Goal: Entertainment & Leisure: Consume media (video, audio)

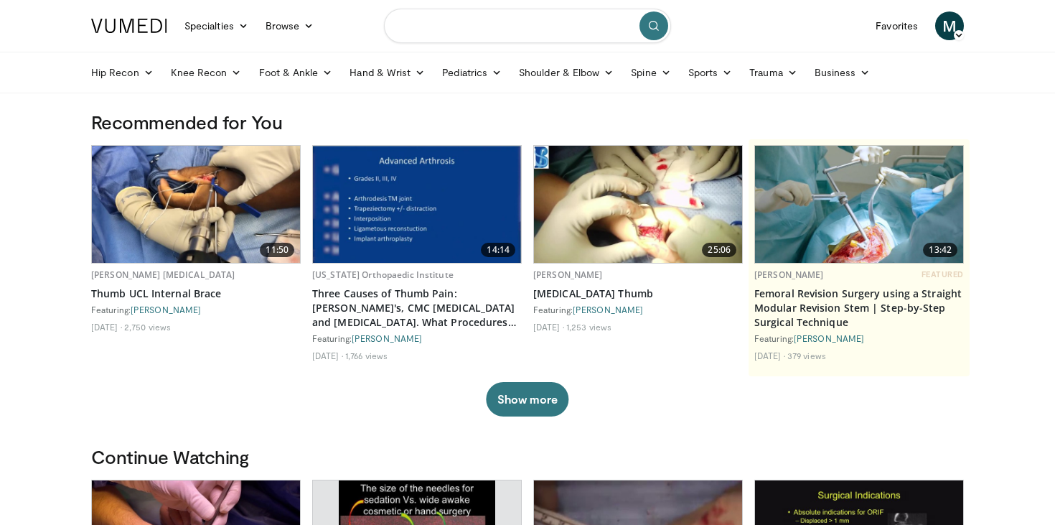
click at [500, 34] on input "Search topics, interventions" at bounding box center [527, 26] width 287 height 34
type input "*********"
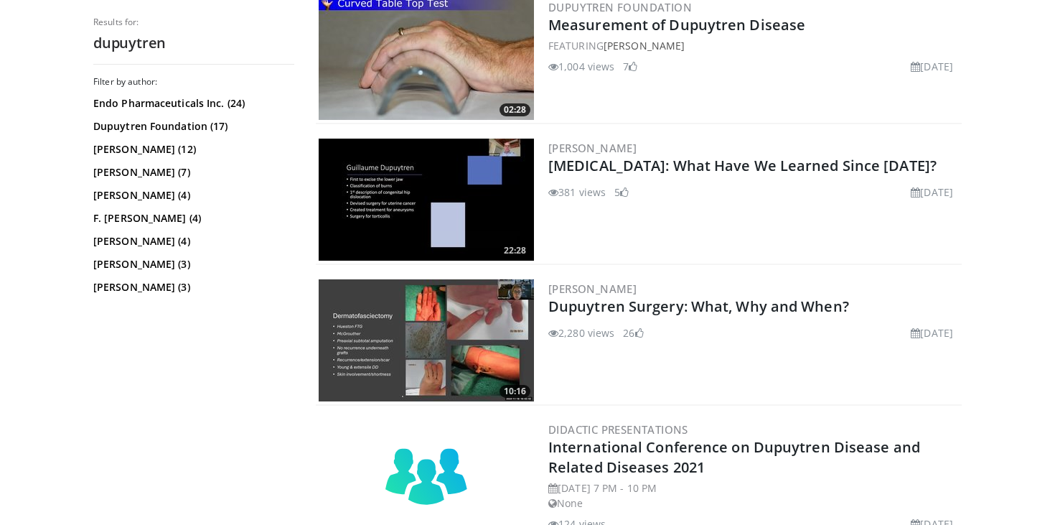
scroll to position [1154, 0]
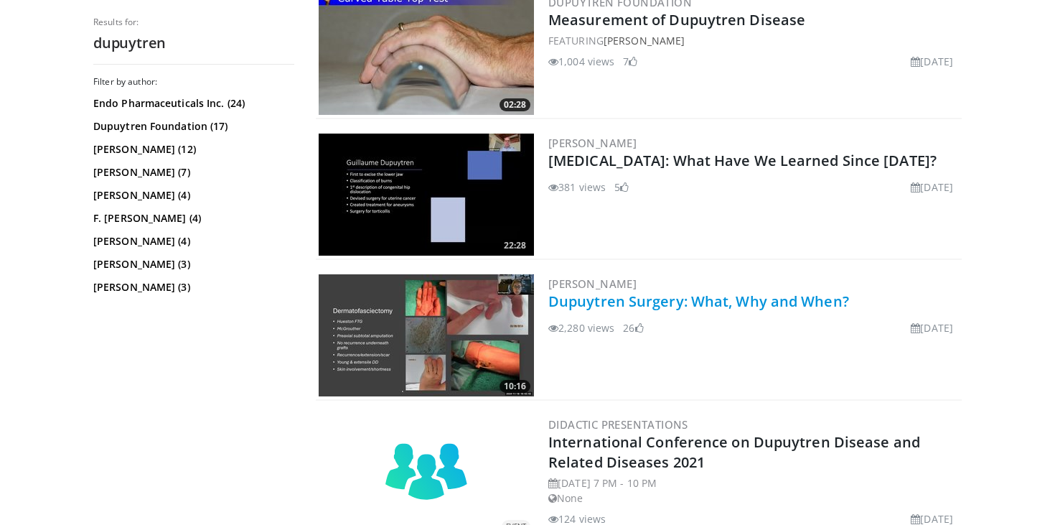
click at [744, 303] on link "Dupuytren Surgery: What, Why and When?" at bounding box center [698, 300] width 301 height 19
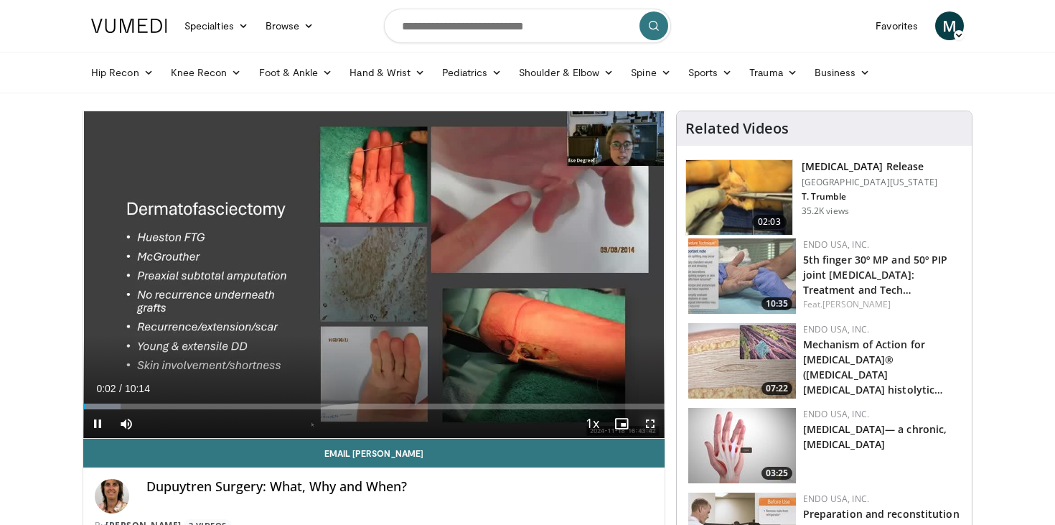
click at [651, 424] on span "Video Player" at bounding box center [650, 423] width 29 height 29
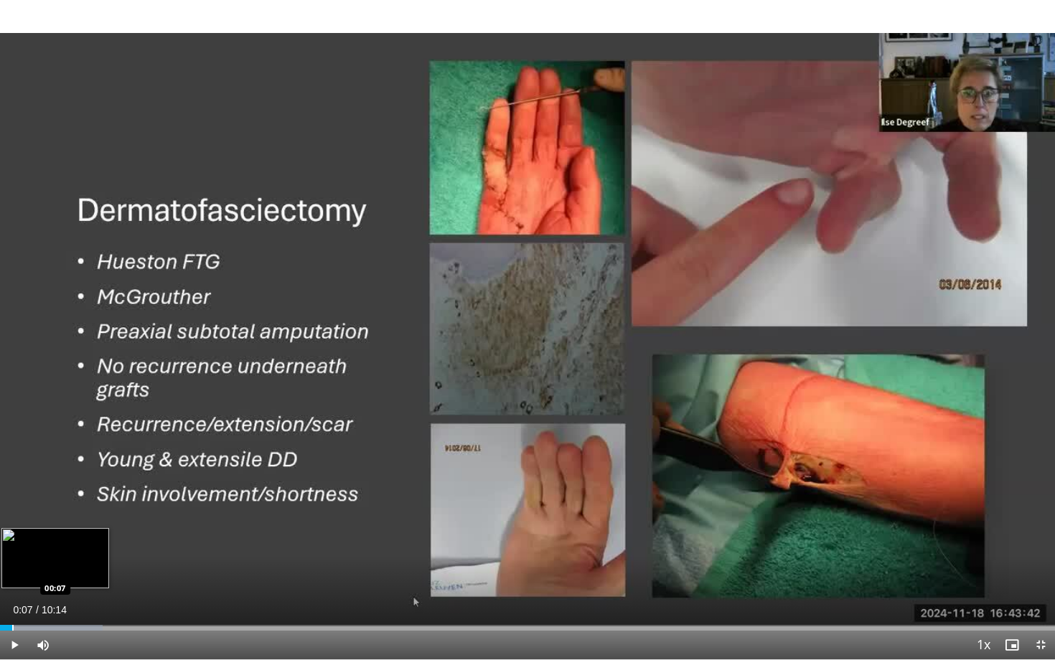
drag, startPoint x: 32, startPoint y: 628, endPoint x: 11, endPoint y: 627, distance: 21.5
click at [12, 524] on div "Progress Bar" at bounding box center [12, 628] width 1 height 6
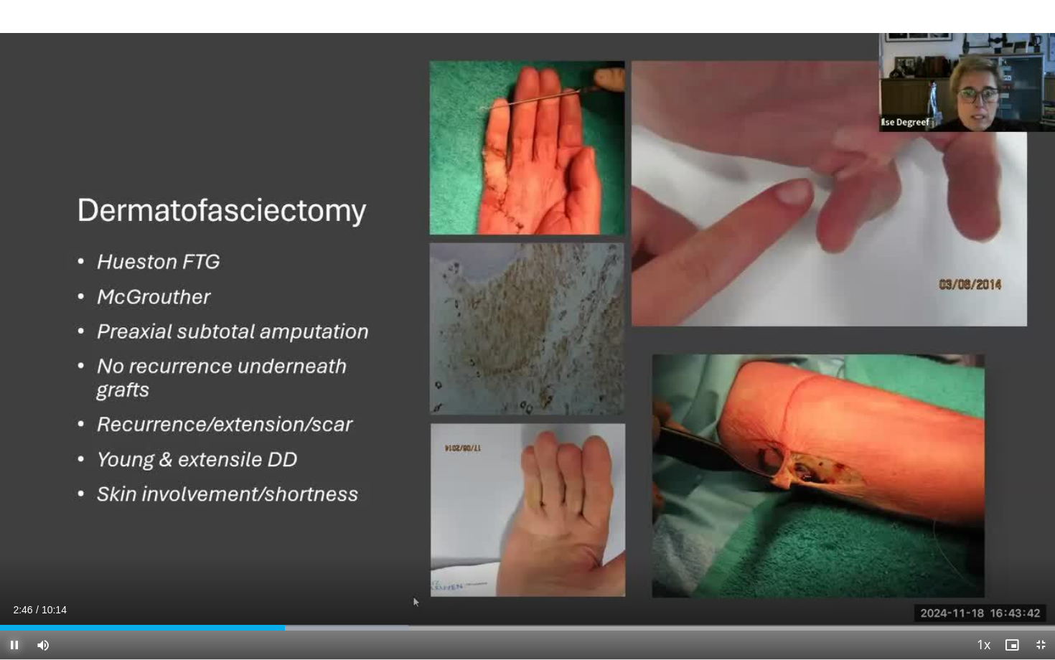
click at [16, 524] on span "Video Player" at bounding box center [14, 645] width 29 height 29
click at [18, 524] on span "Video Player" at bounding box center [14, 645] width 29 height 29
click at [14, 524] on span "Video Player" at bounding box center [14, 645] width 29 height 29
click at [0, 524] on button "Play" at bounding box center [14, 645] width 29 height 29
click at [16, 524] on span "Video Player" at bounding box center [14, 645] width 29 height 29
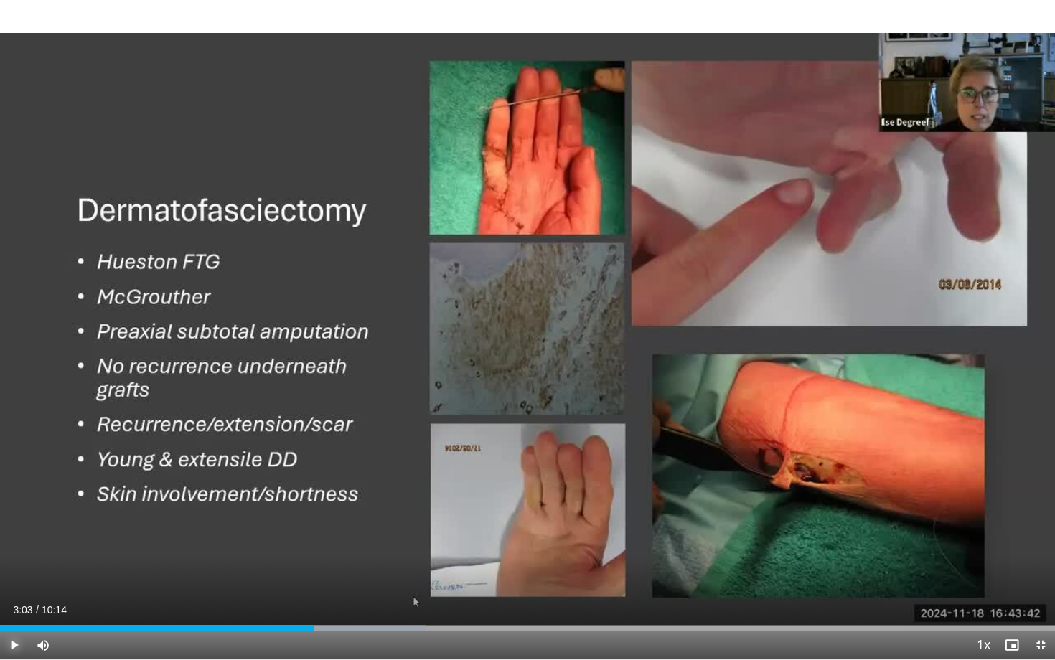
click at [16, 524] on span "Video Player" at bounding box center [14, 645] width 29 height 29
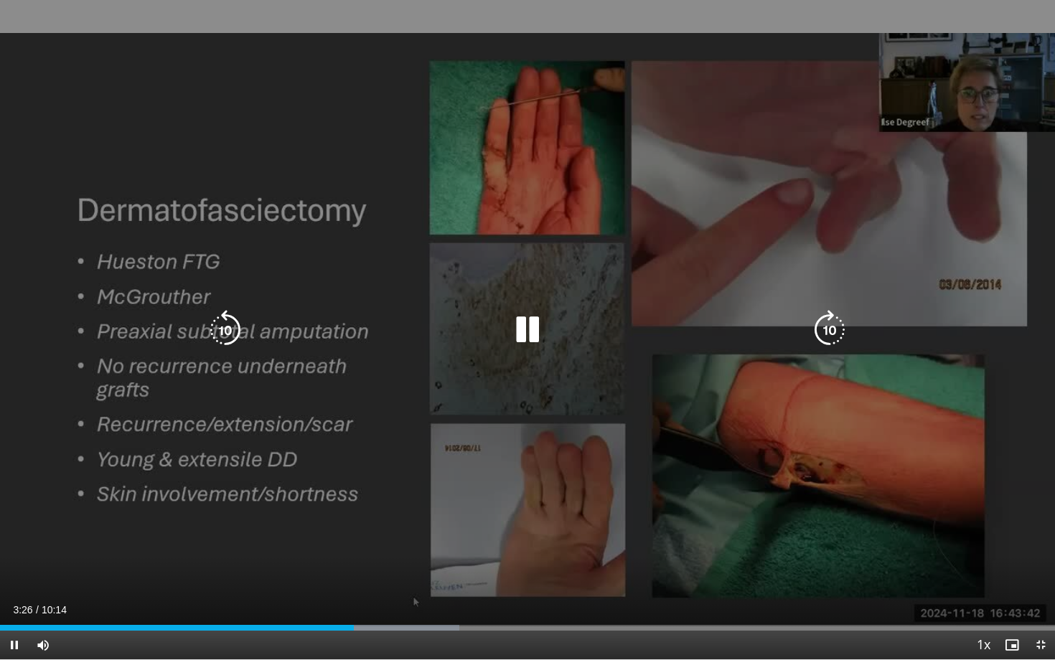
click at [537, 329] on icon "Video Player" at bounding box center [528, 330] width 40 height 40
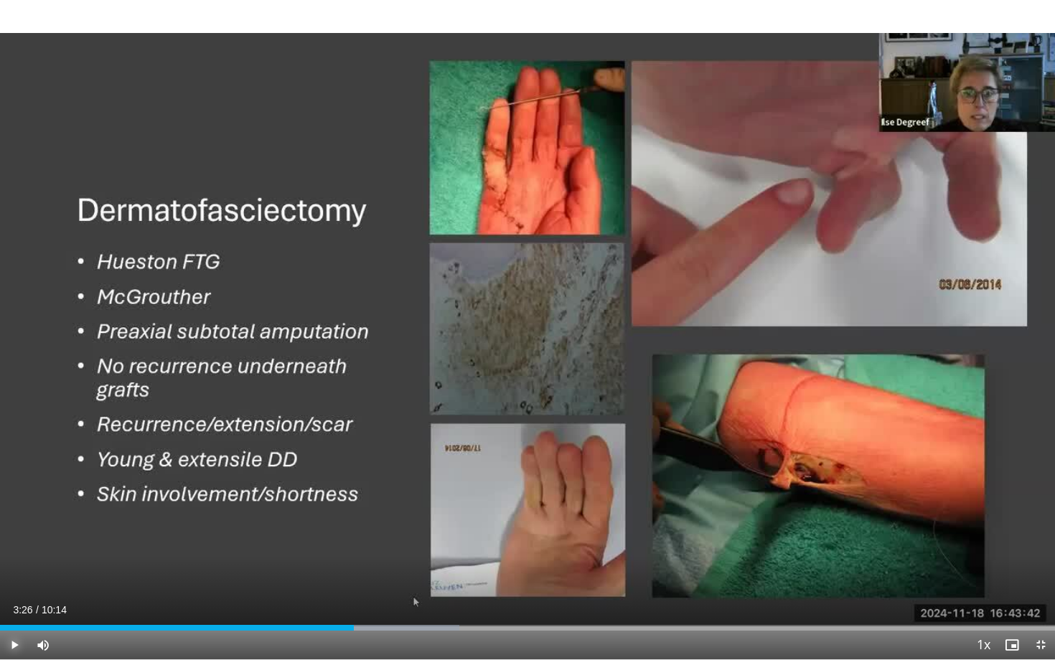
click at [13, 524] on span "Video Player" at bounding box center [14, 645] width 29 height 29
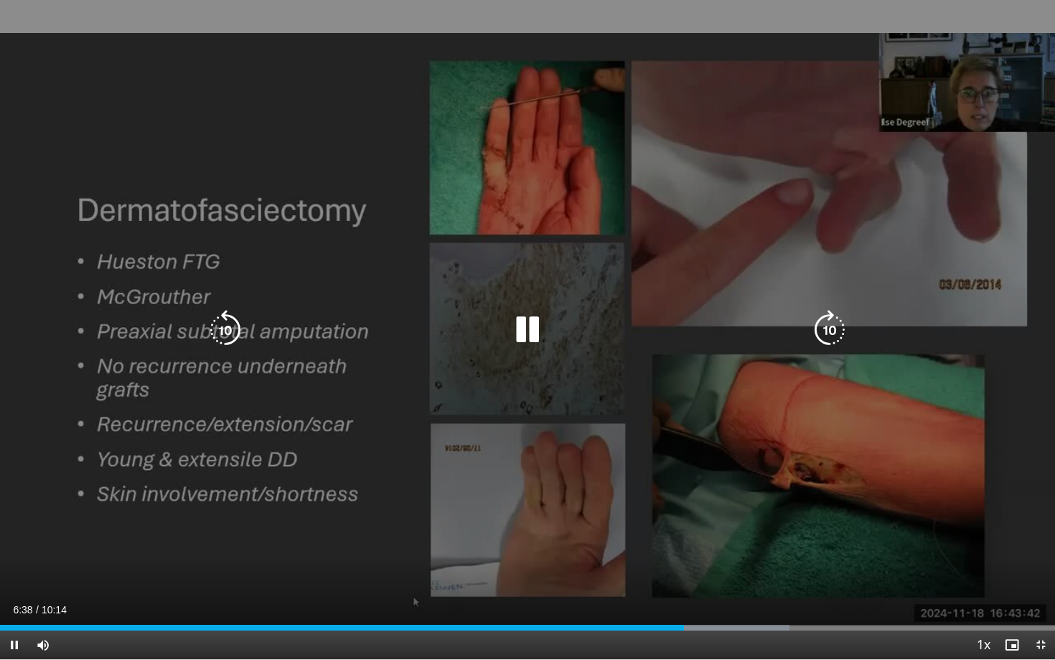
click at [525, 326] on icon "Video Player" at bounding box center [528, 330] width 40 height 40
